Goal: Task Accomplishment & Management: Manage account settings

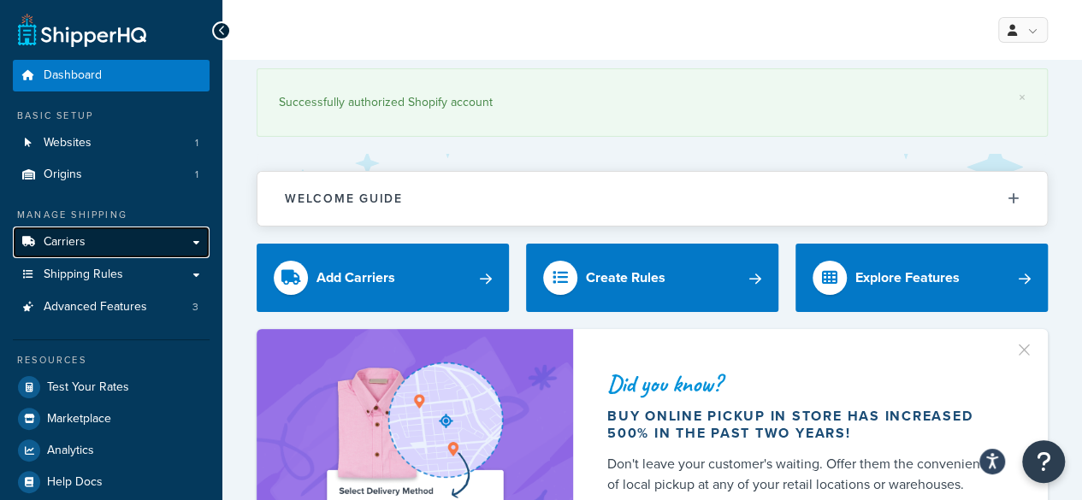
click at [56, 240] on span "Carriers" at bounding box center [65, 242] width 42 height 15
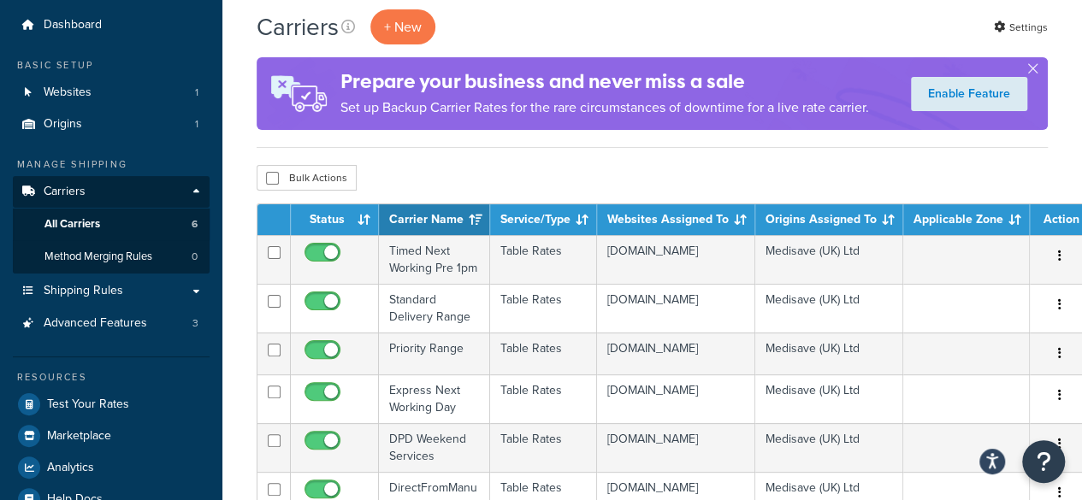
scroll to position [85, 0]
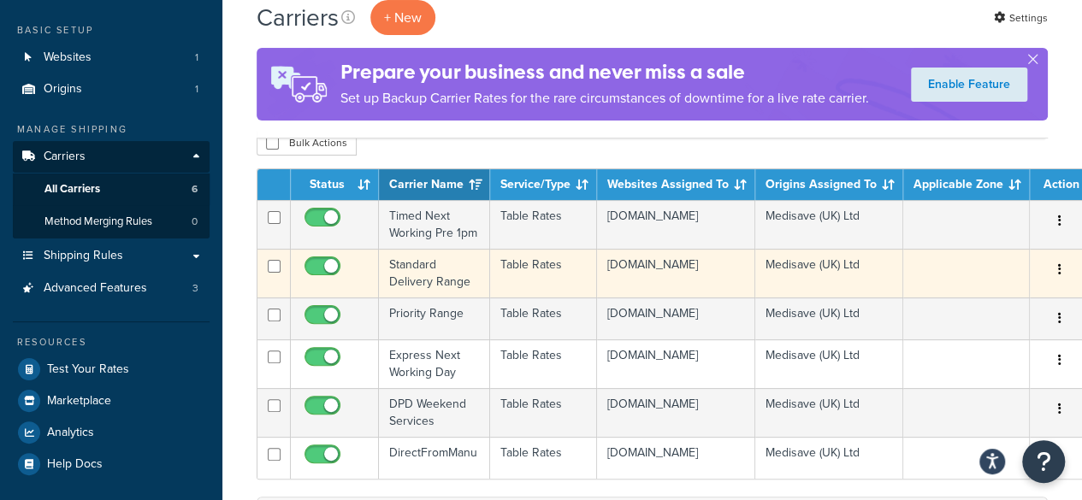
click at [419, 262] on td "Standard Delivery Range" at bounding box center [434, 273] width 111 height 49
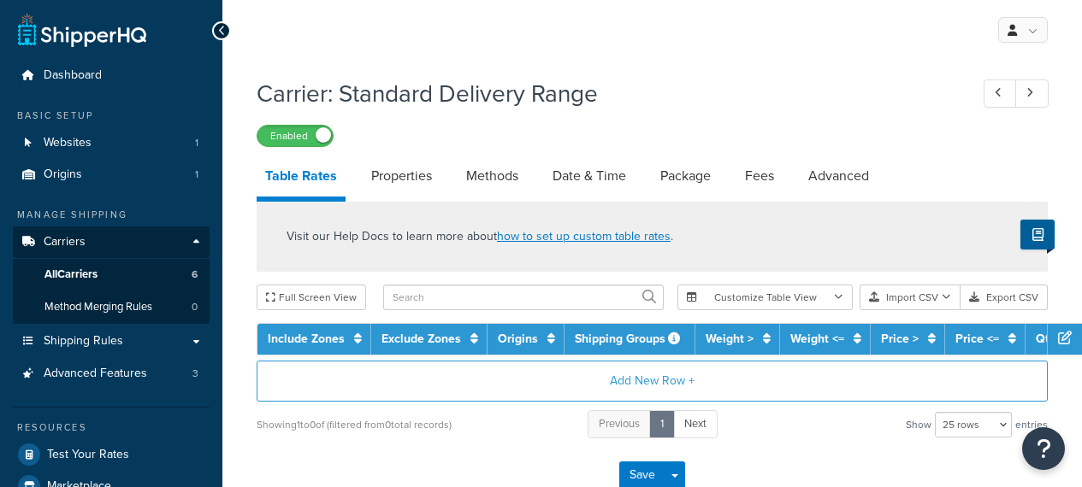
select select "25"
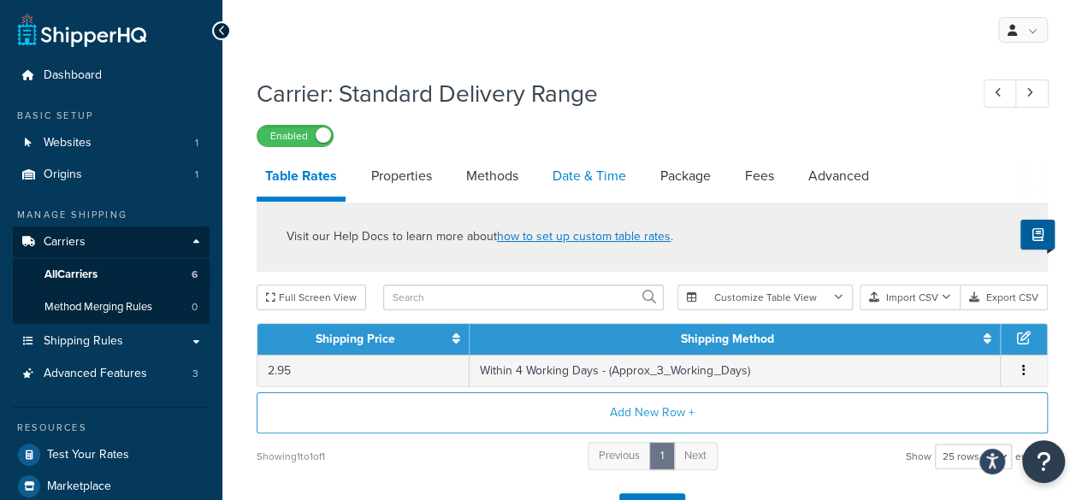
click at [586, 175] on link "Date & Time" at bounding box center [589, 176] width 91 height 41
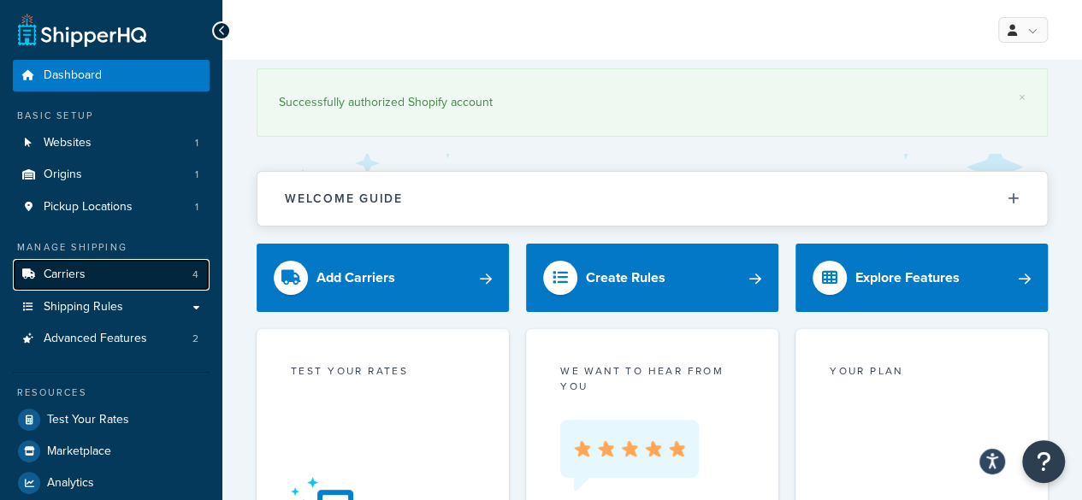
click at [67, 275] on span "Carriers" at bounding box center [65, 275] width 42 height 15
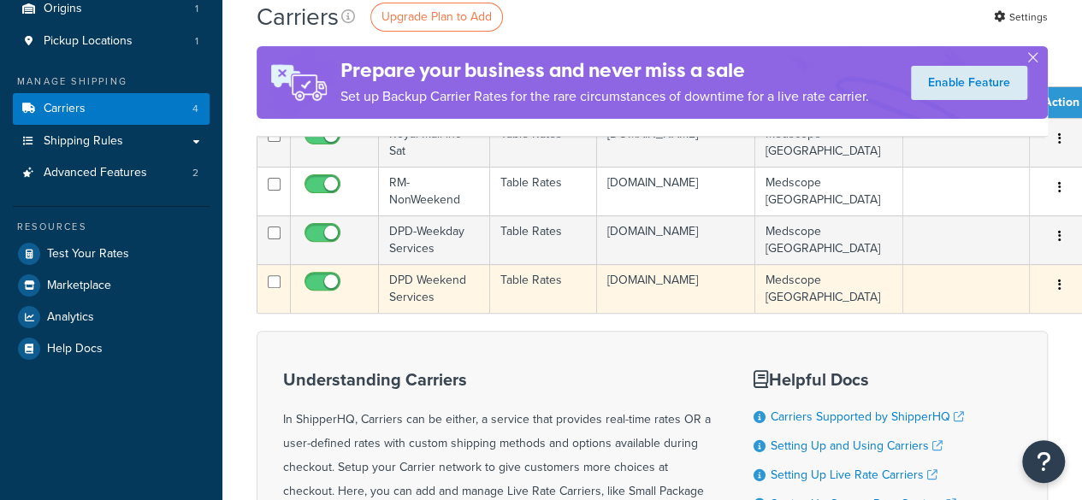
scroll to position [171, 0]
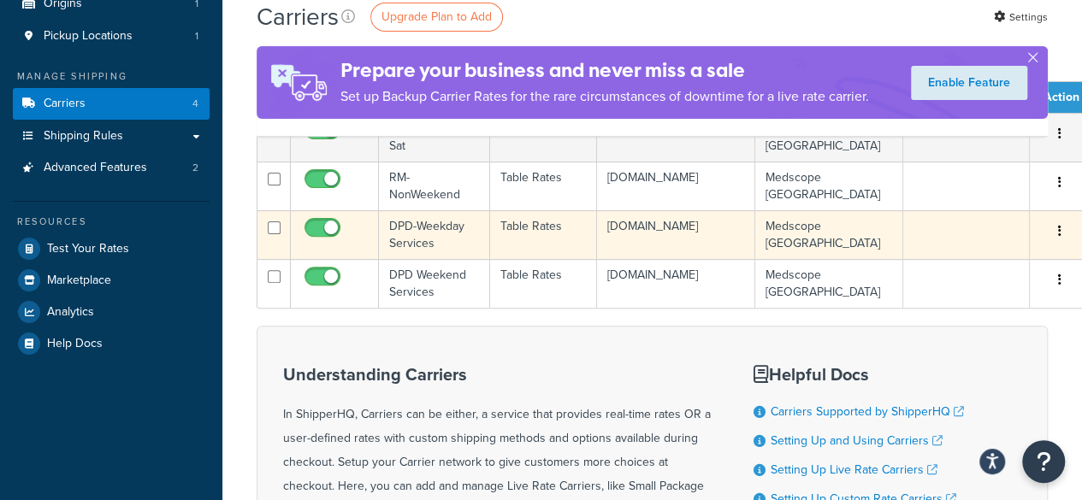
click at [416, 232] on td "DPD-Weekday Services" at bounding box center [434, 234] width 111 height 49
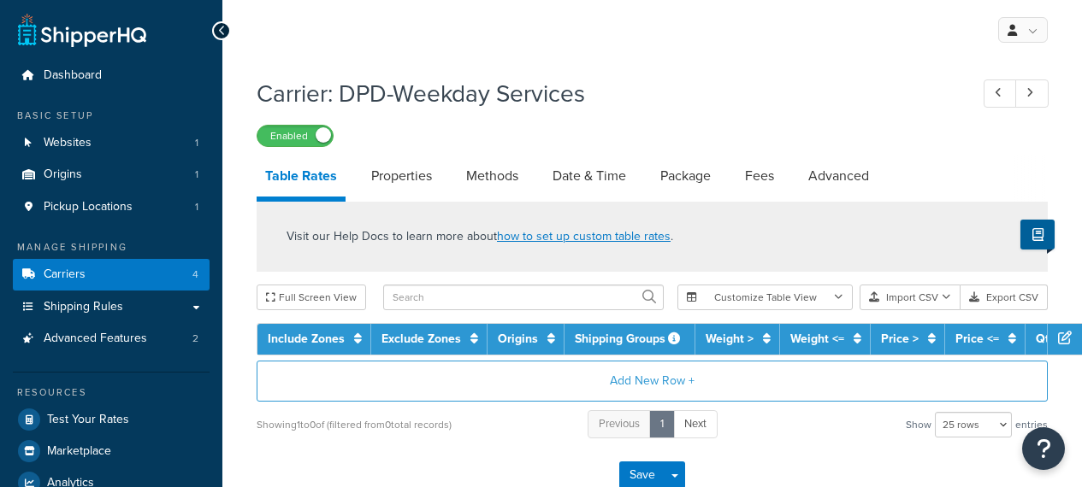
select select "25"
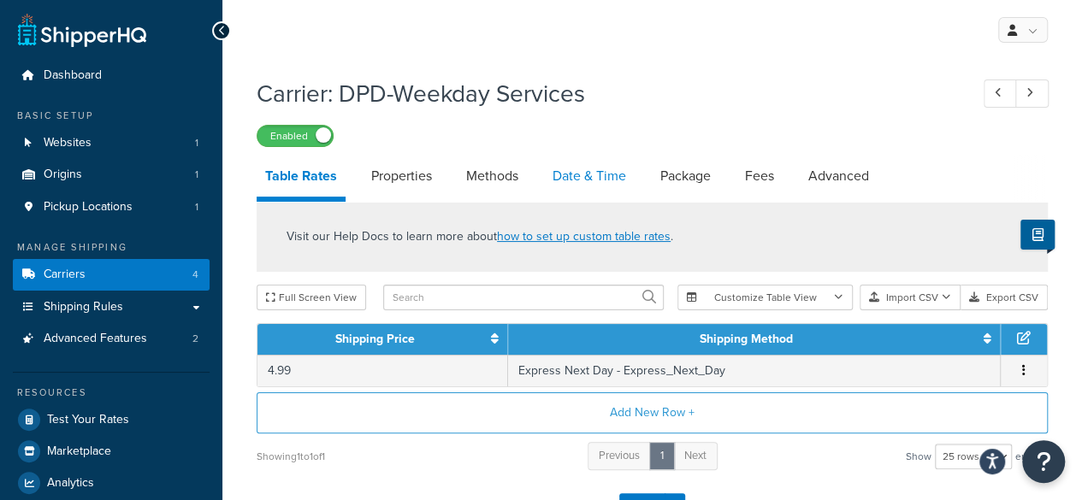
click at [574, 174] on link "Date & Time" at bounding box center [589, 176] width 91 height 41
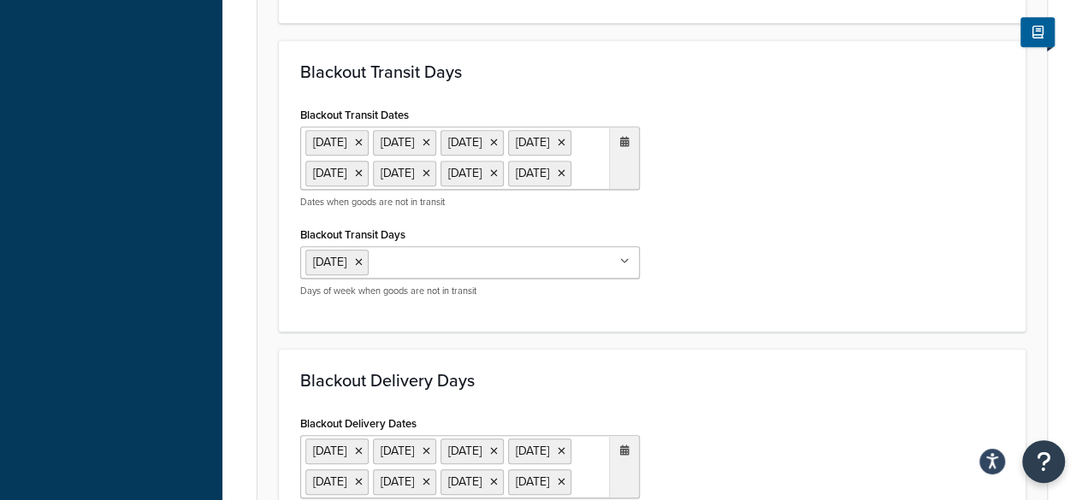
scroll to position [513, 0]
